Goal: Task Accomplishment & Management: Manage account settings

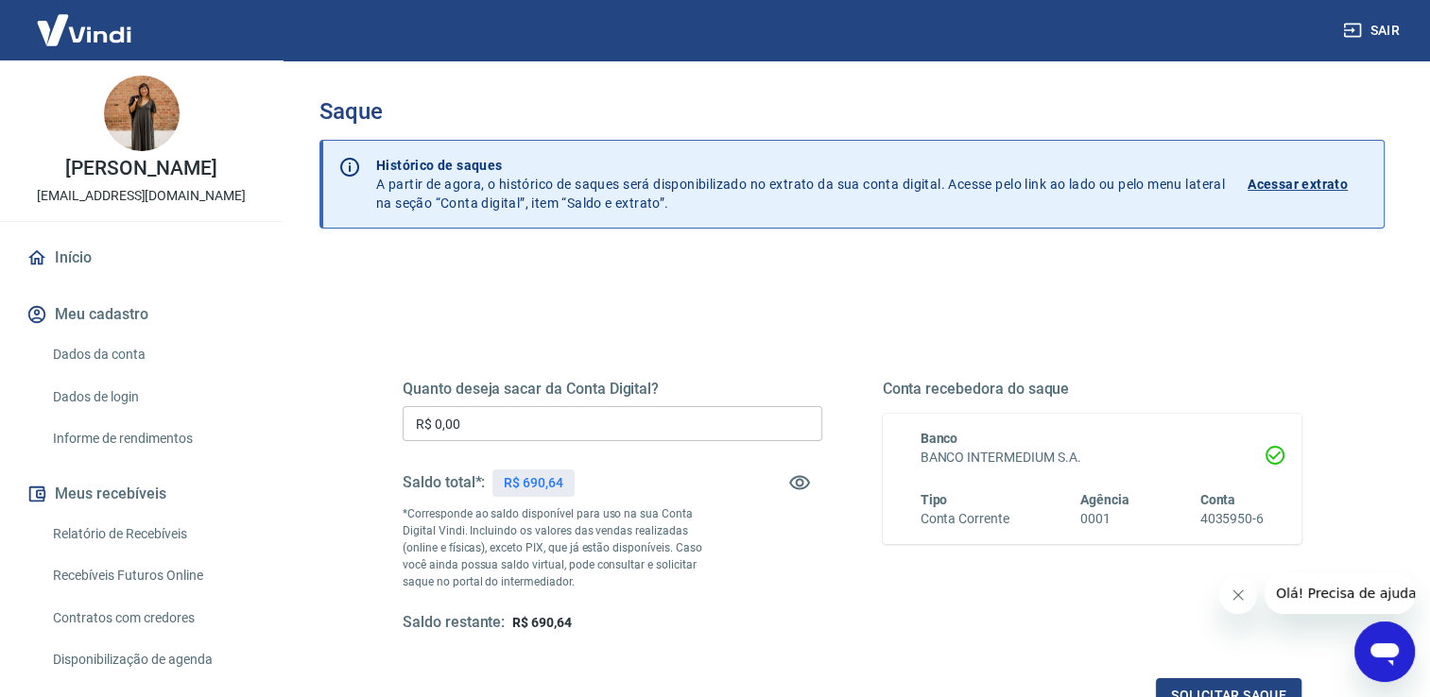
click at [524, 434] on input "R$ 0,00" at bounding box center [613, 423] width 420 height 35
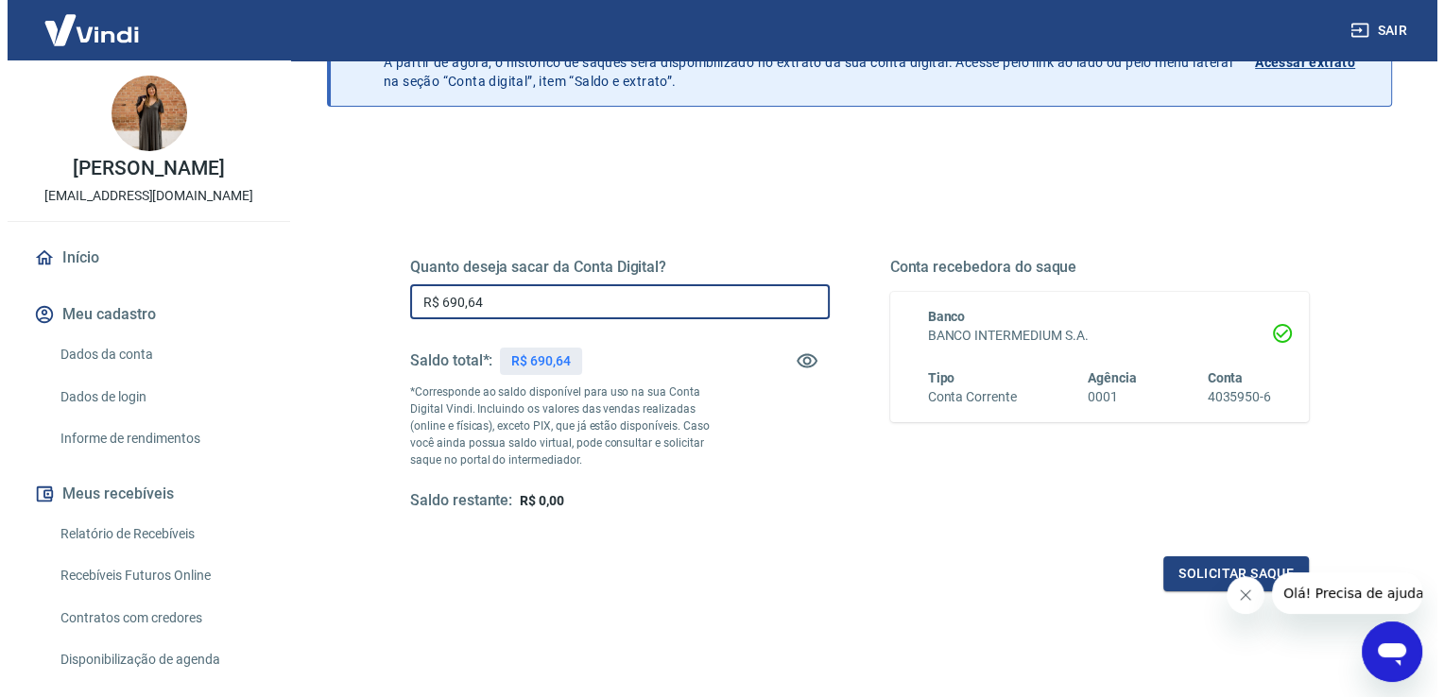
scroll to position [189, 0]
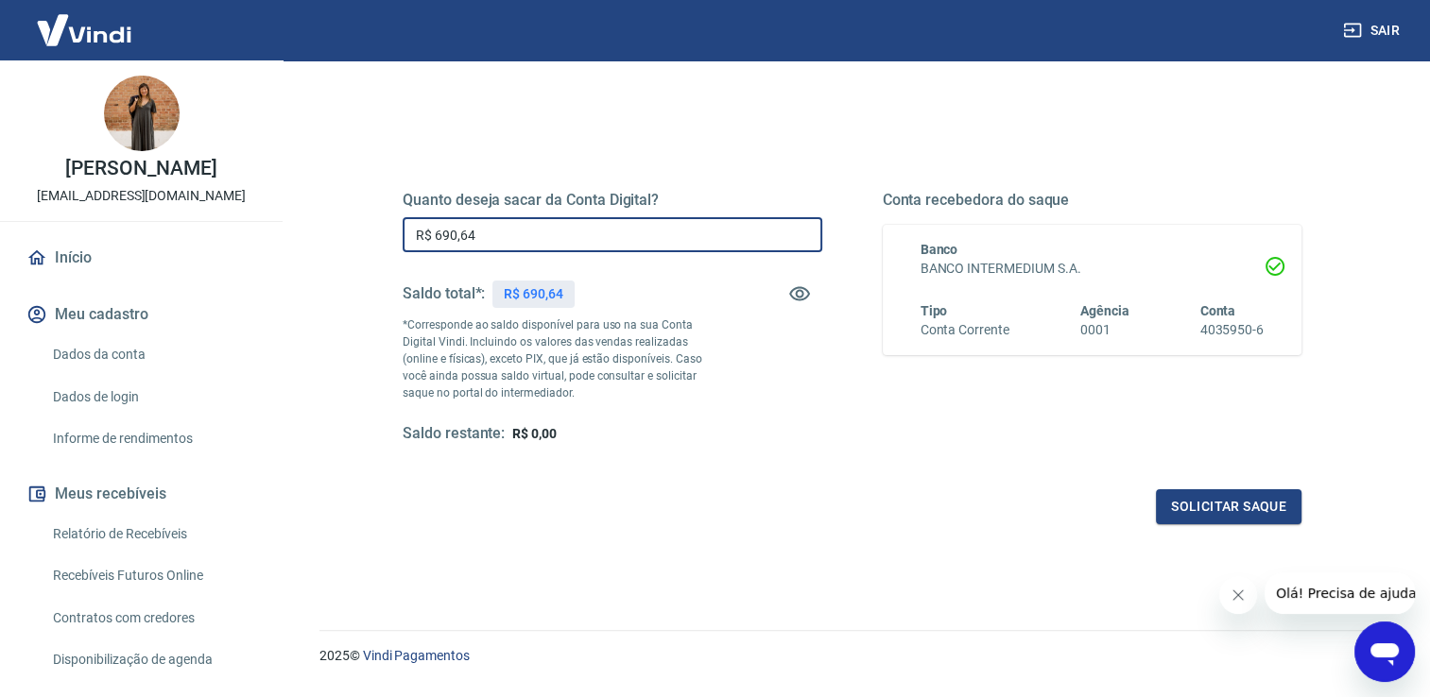
type input "R$ 690,64"
click at [1248, 527] on div "Quanto deseja sacar da Conta Digital? R$ 690,64 ​ Saldo total*: R$ 690,64 *Corr…" at bounding box center [852, 327] width 944 height 439
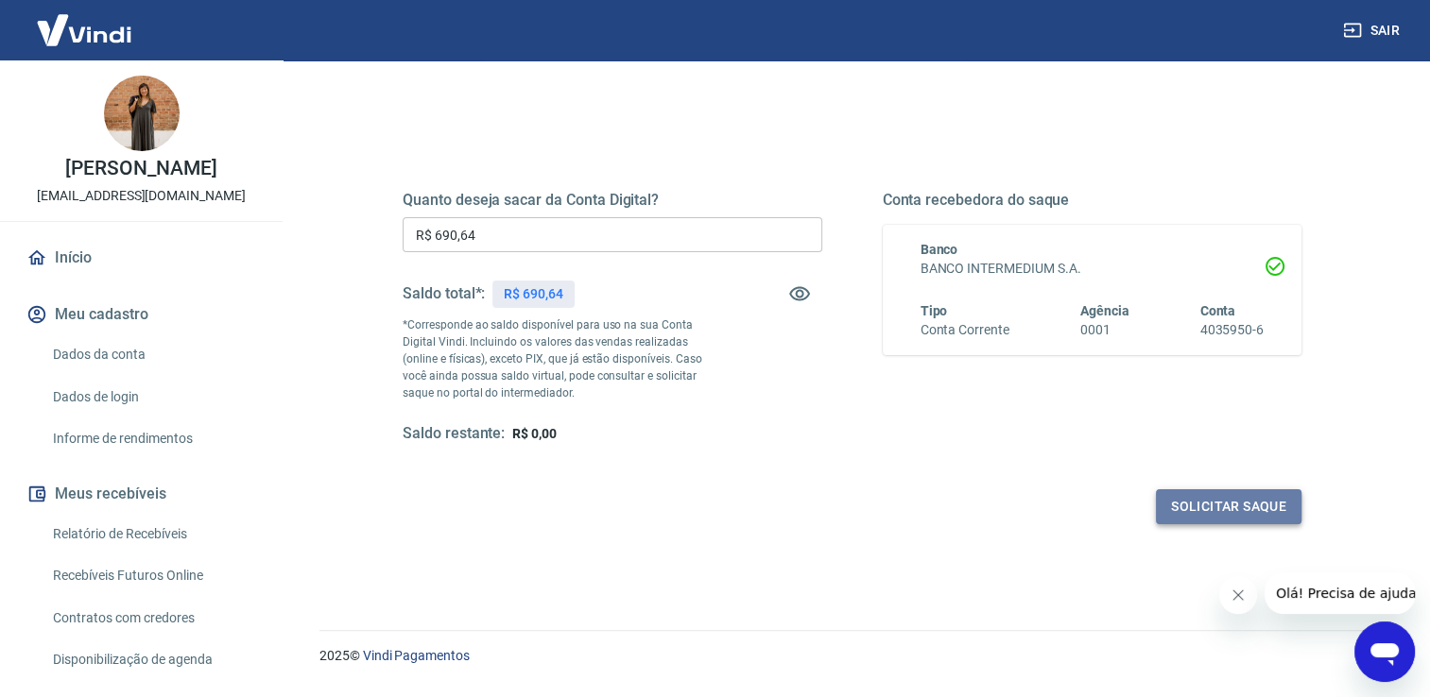
click at [1254, 515] on button "Solicitar saque" at bounding box center [1229, 507] width 146 height 35
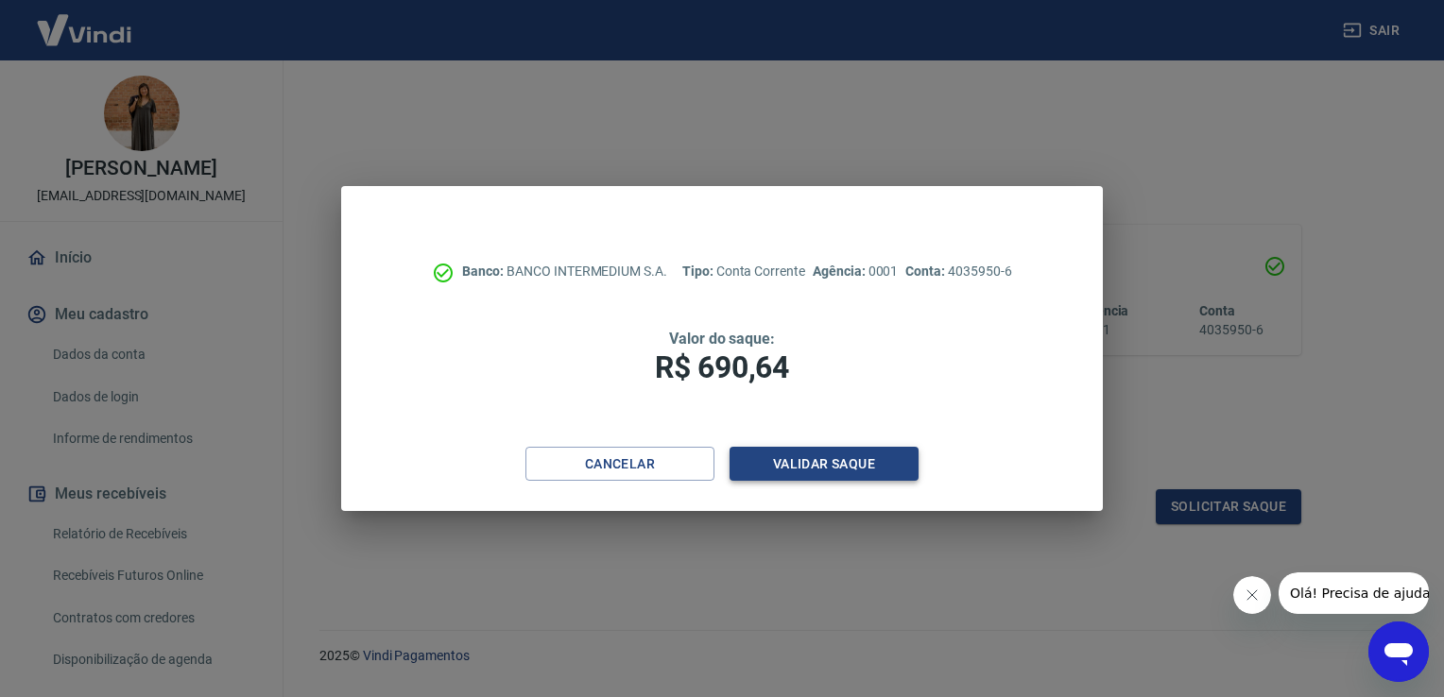
click at [872, 463] on button "Validar saque" at bounding box center [824, 464] width 189 height 35
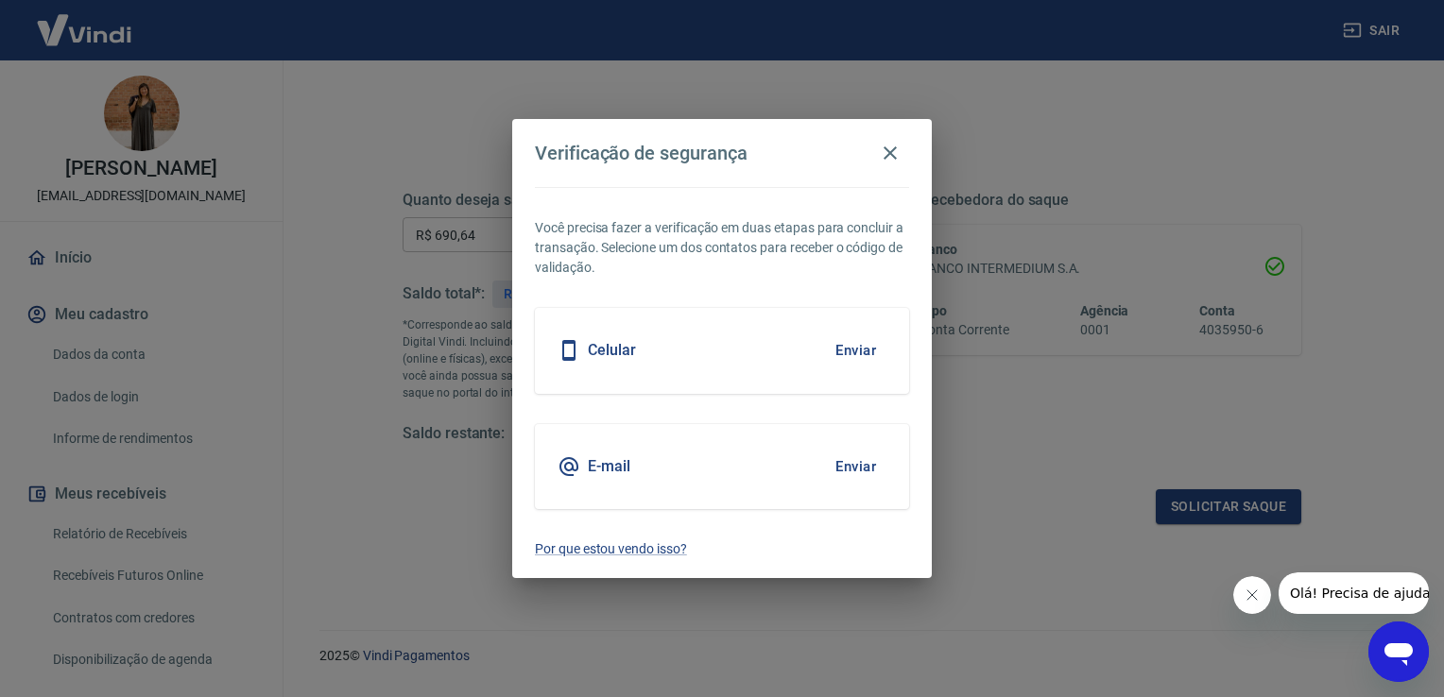
click at [869, 467] on button "Enviar" at bounding box center [855, 467] width 61 height 40
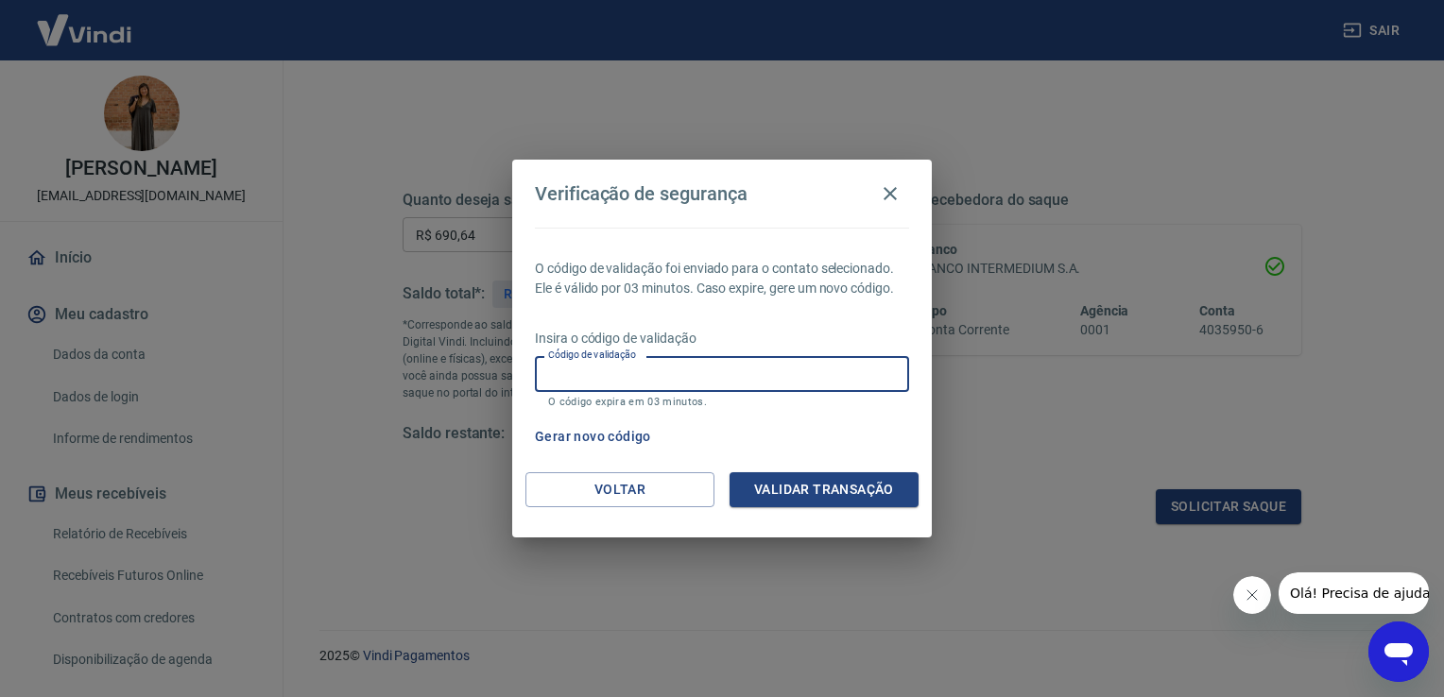
click at [794, 365] on input "Código de validação" at bounding box center [722, 373] width 374 height 35
type input "309826"
click at [876, 467] on div "O código de validação foi enviado para o contato selecionado. Ele é válido por …" at bounding box center [722, 350] width 420 height 245
click at [887, 490] on button "Validar transação" at bounding box center [824, 490] width 189 height 35
